Goal: Task Accomplishment & Management: Manage account settings

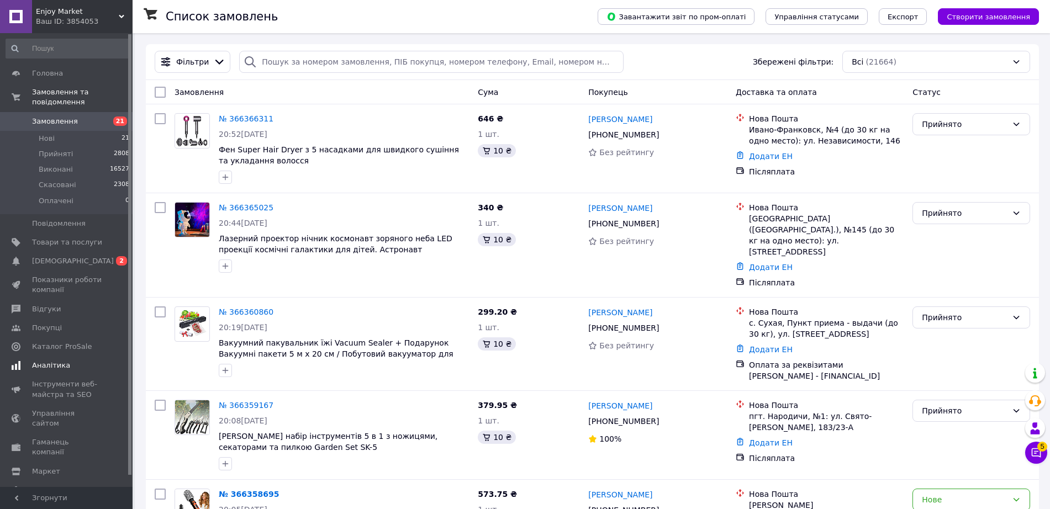
click at [99, 256] on span "[DEMOGRAPHIC_DATA]" at bounding box center [67, 261] width 70 height 10
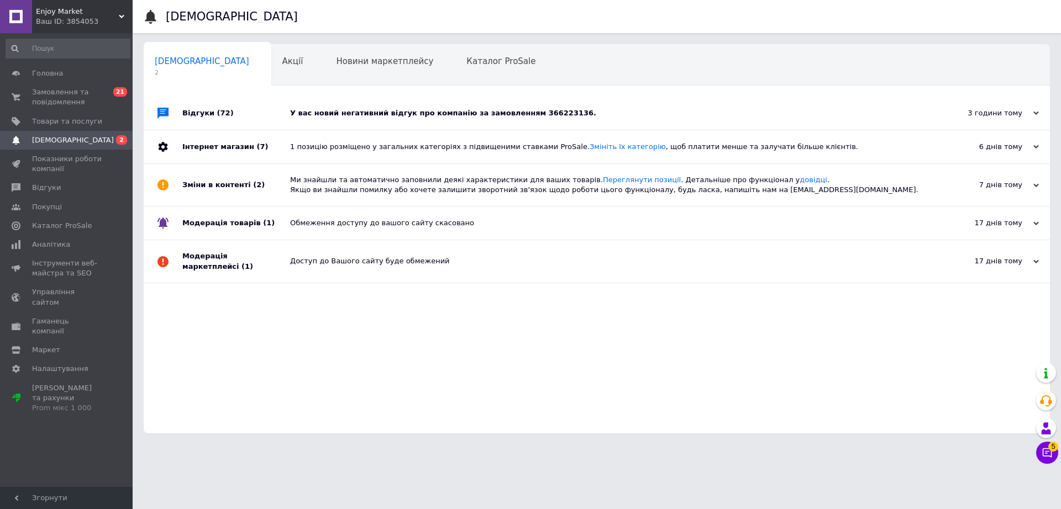
click at [310, 107] on div "У вас новий негативний відгук про компанію за замовленням 366223136." at bounding box center [609, 113] width 638 height 33
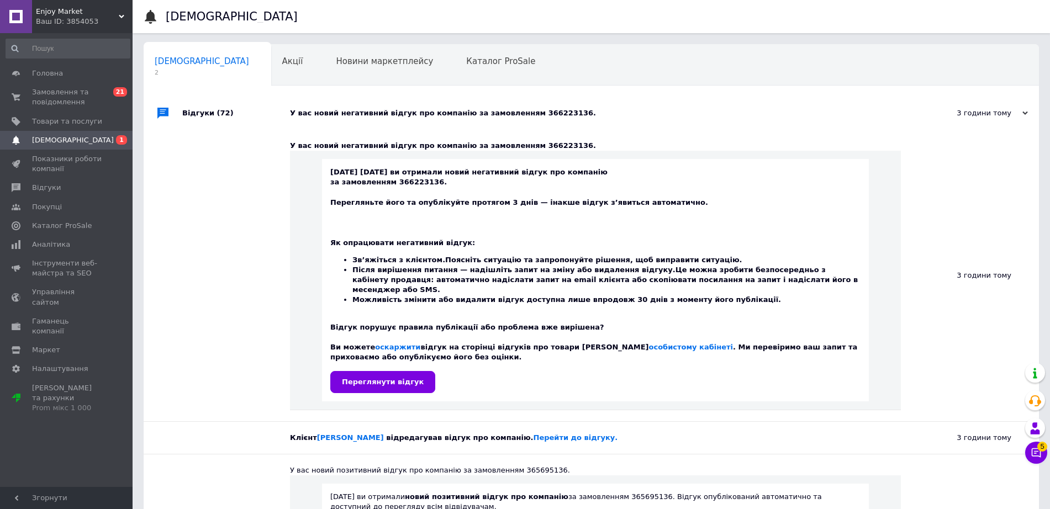
click at [245, 113] on div "Відгуки (72)" at bounding box center [236, 113] width 108 height 33
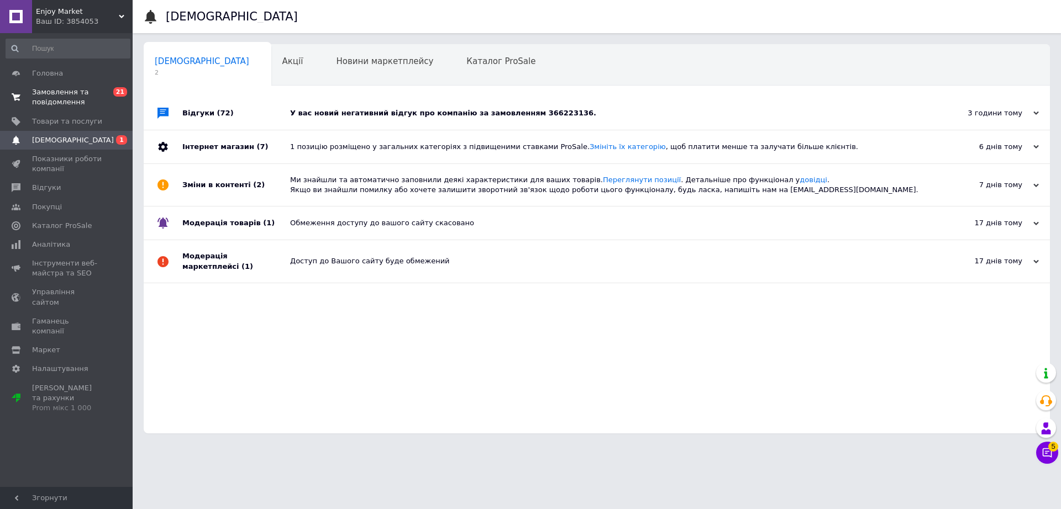
click at [60, 91] on span "Замовлення та повідомлення" at bounding box center [67, 97] width 70 height 20
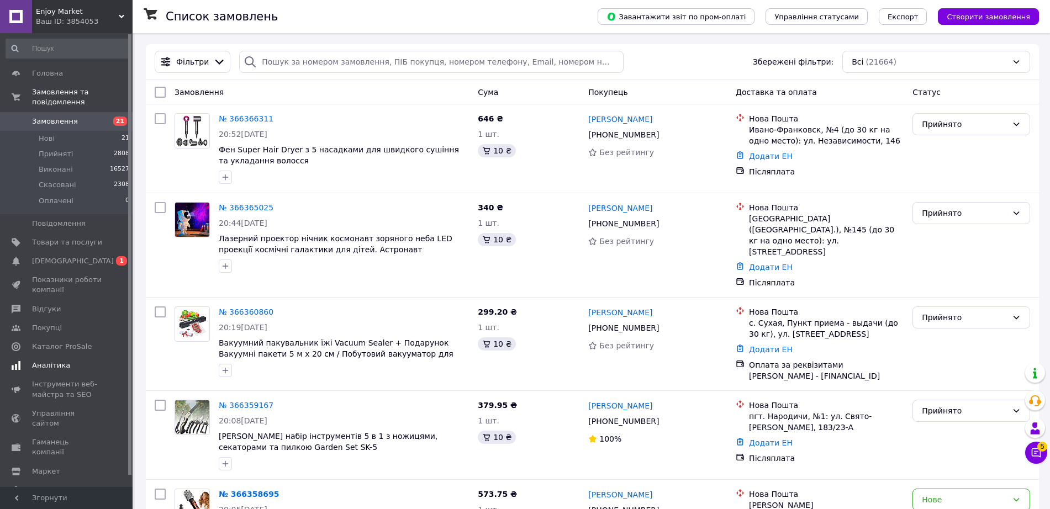
click at [97, 256] on span "[DEMOGRAPHIC_DATA]" at bounding box center [67, 261] width 70 height 10
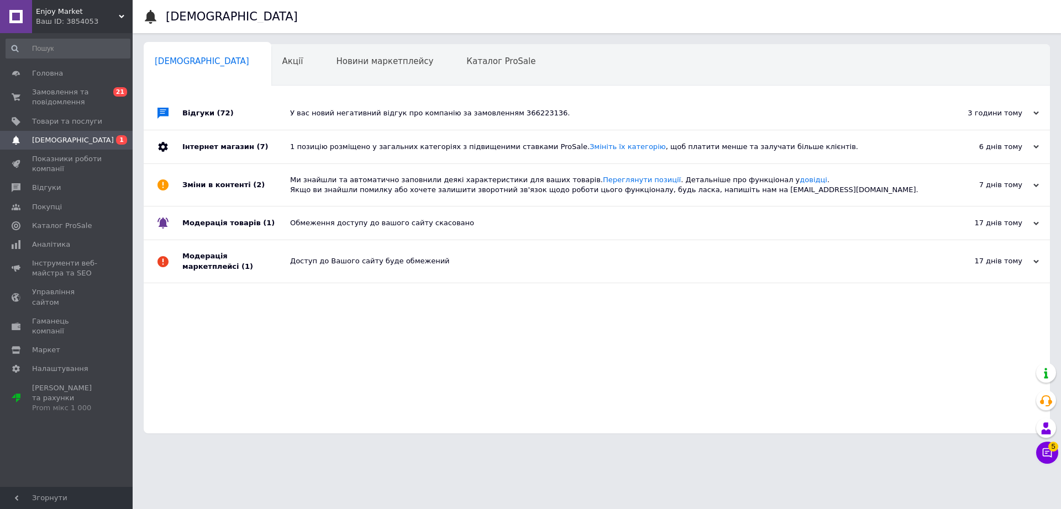
click at [258, 119] on div "Відгуки (72)" at bounding box center [236, 113] width 108 height 33
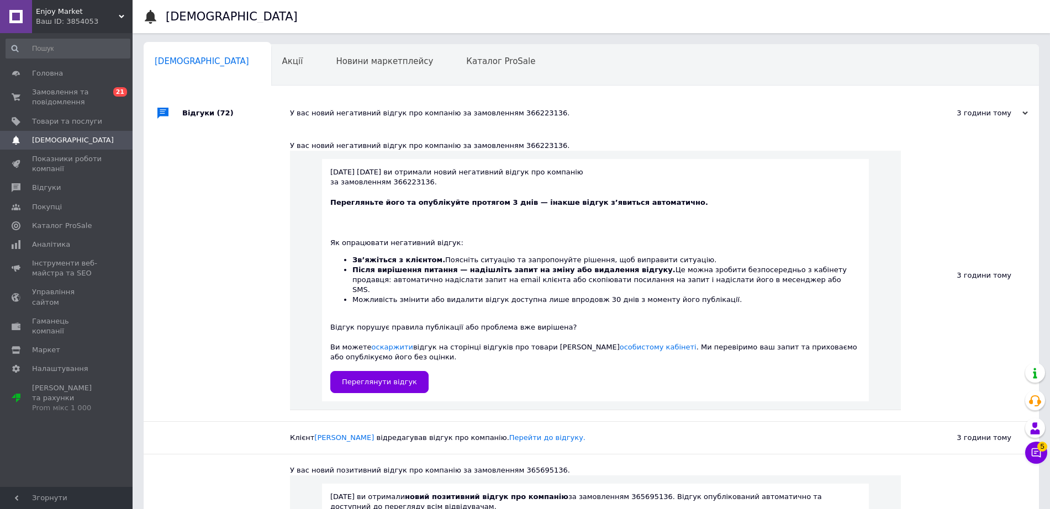
click at [255, 118] on div "Відгуки (72)" at bounding box center [236, 113] width 108 height 33
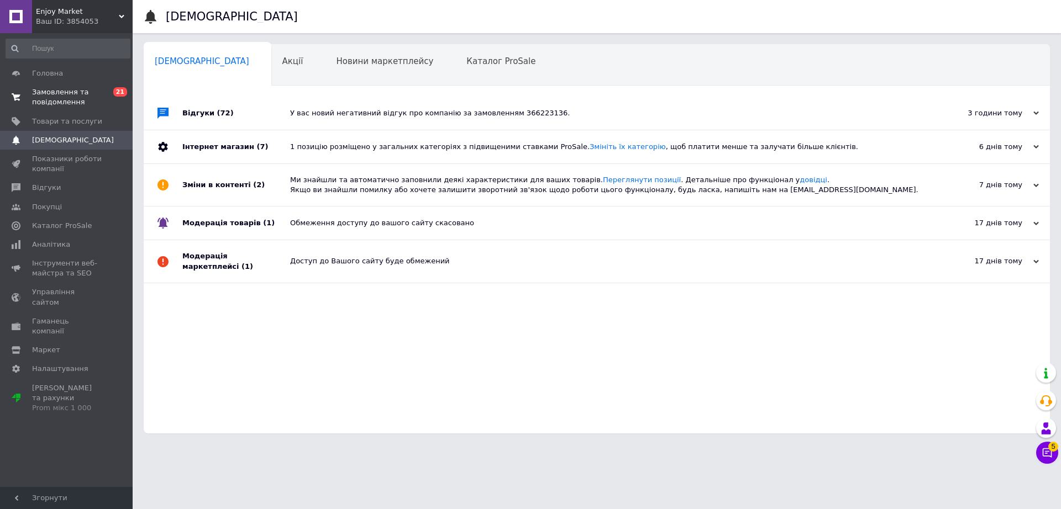
click at [62, 83] on link "Замовлення та повідомлення 0 21" at bounding box center [68, 97] width 136 height 29
